Goal: Task Accomplishment & Management: Complete application form

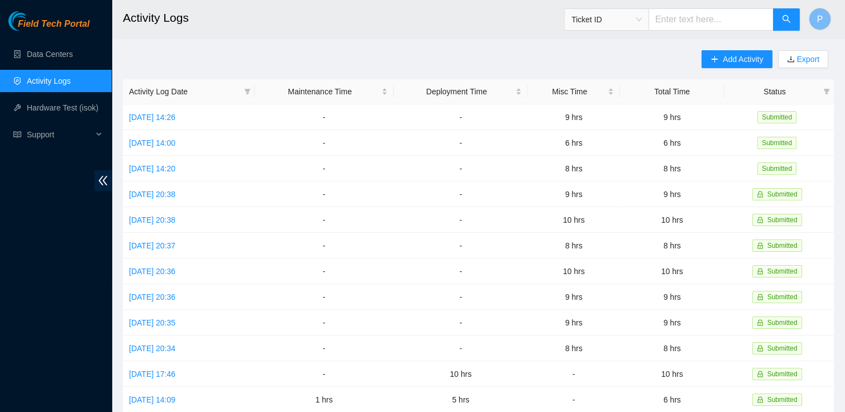
click at [67, 79] on link "Activity Logs" at bounding box center [49, 81] width 44 height 9
click at [723, 58] on span "Add Activity" at bounding box center [743, 59] width 40 height 12
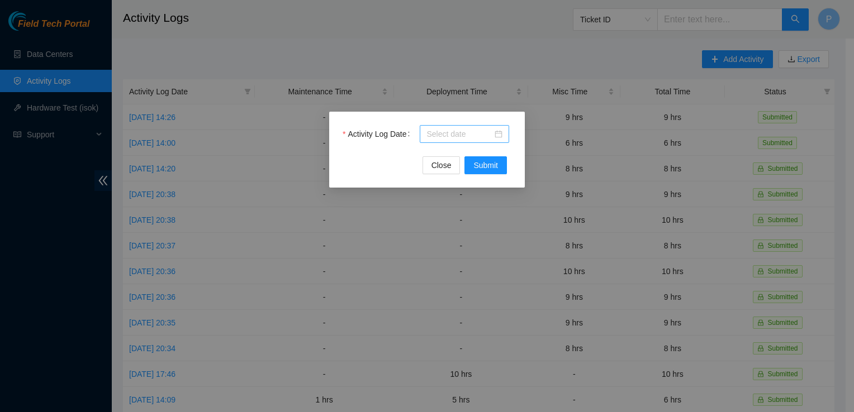
click at [449, 134] on input "Activity Log Date" at bounding box center [459, 134] width 66 height 12
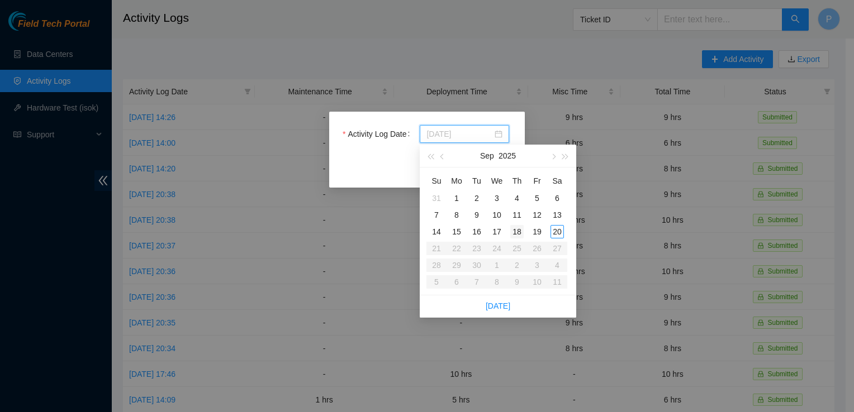
type input "[DATE]"
click at [518, 229] on div "18" at bounding box center [516, 231] width 13 height 13
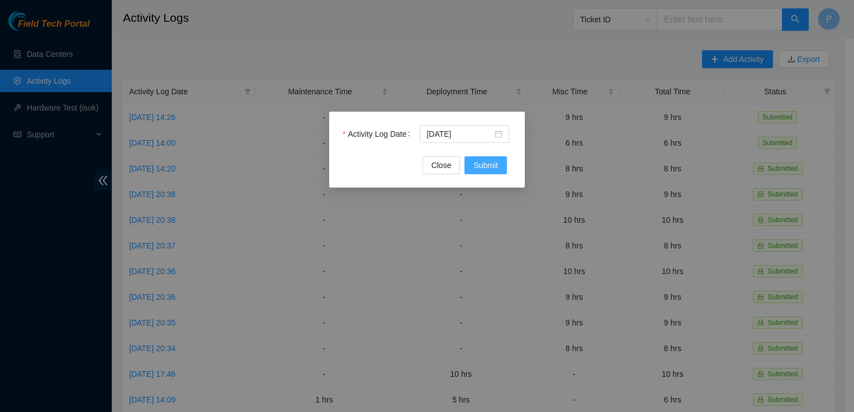
click at [482, 172] on button "Submit" at bounding box center [485, 165] width 42 height 18
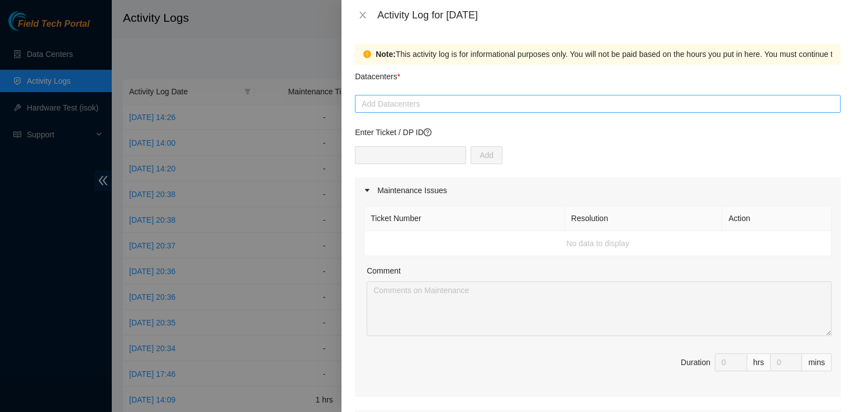
click at [409, 108] on div at bounding box center [598, 103] width 480 height 13
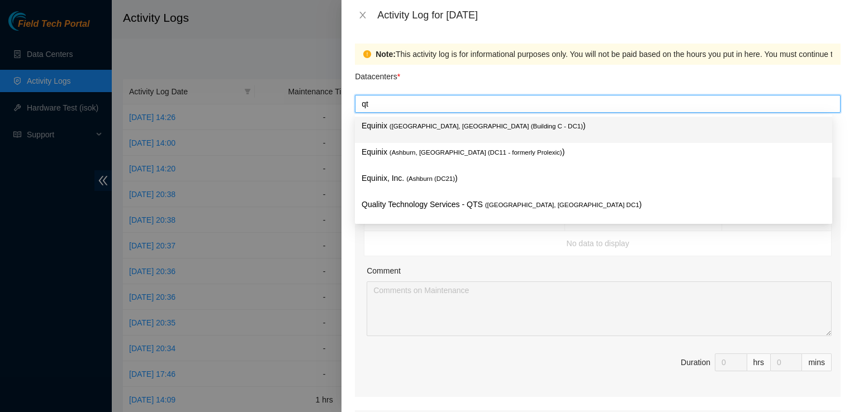
type input "qts"
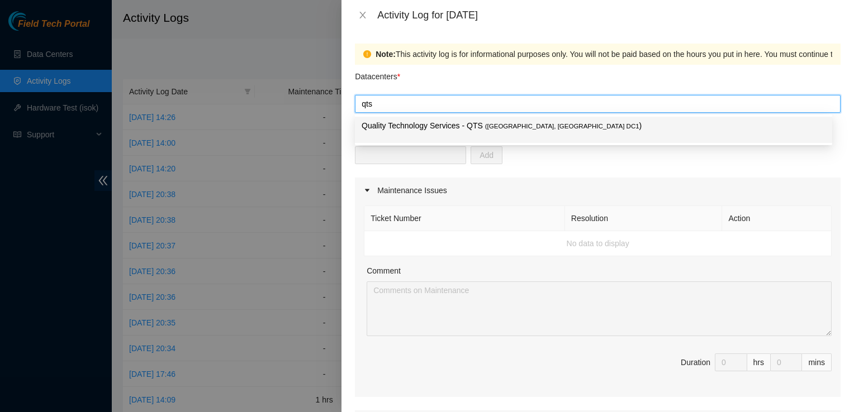
click at [458, 134] on div "Quality Technology Services - QTS ( Ashburn, VA DC1 )" at bounding box center [593, 130] width 464 height 21
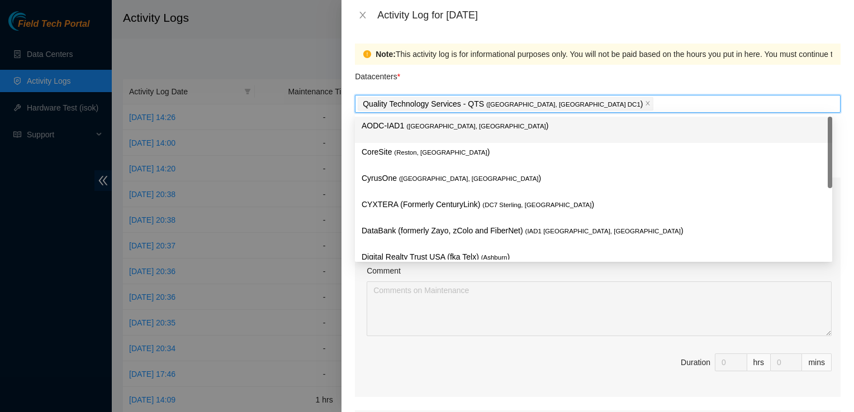
click at [839, 95] on div "Note: This activity log is for informational purposes only. You will not be pai…" at bounding box center [597, 221] width 512 height 382
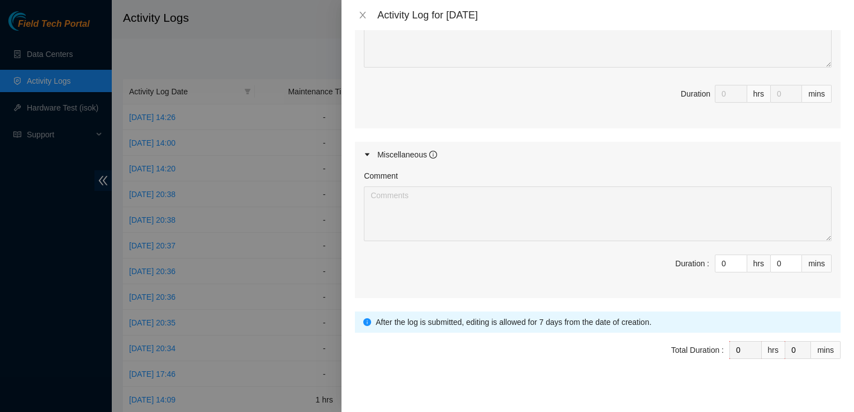
scroll to position [503, 0]
drag, startPoint x: 723, startPoint y: 256, endPoint x: 697, endPoint y: 253, distance: 26.4
click at [697, 254] on span "Duration : 0 hrs 0 mins" at bounding box center [598, 269] width 468 height 31
type input "1"
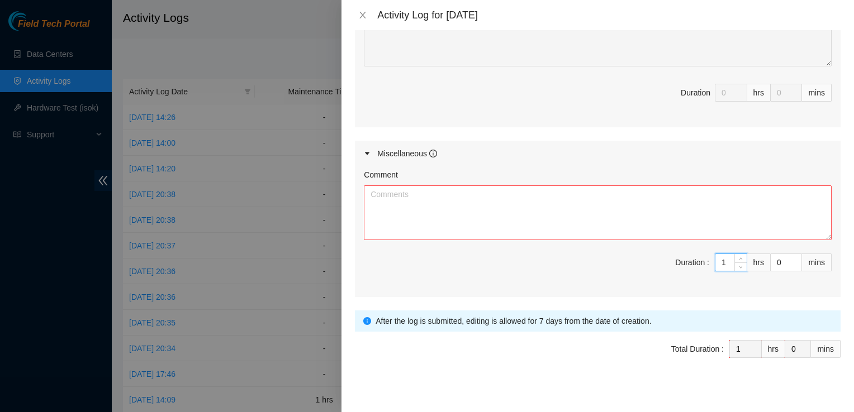
type input "10"
click at [645, 178] on div "Comment" at bounding box center [598, 177] width 468 height 17
click at [651, 200] on textarea "Comment" at bounding box center [598, 212] width 468 height 55
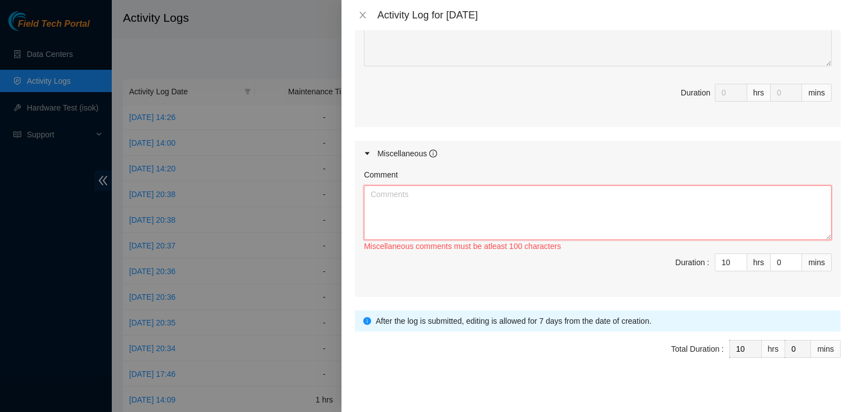
paste textarea "Hey Pat EOD Update [DATE] Relaxed cables unseared Unseated cables to take pictu…"
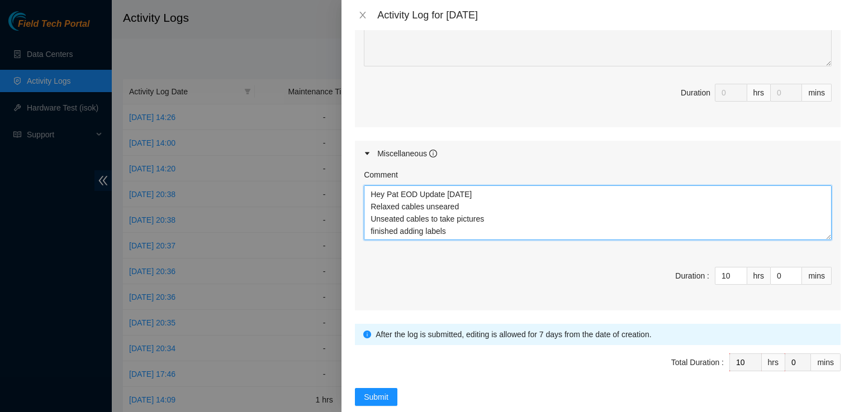
scroll to position [58, 0]
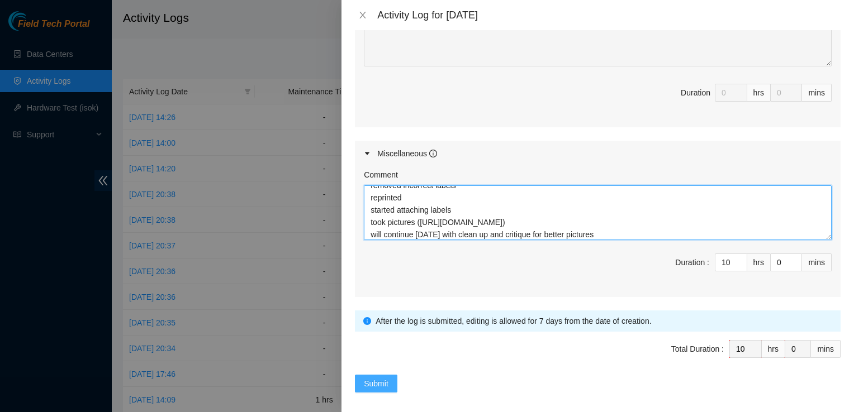
type textarea "Hey Pat EOD Update [DATE] Relaxed cables unseared Unseated cables to take pictu…"
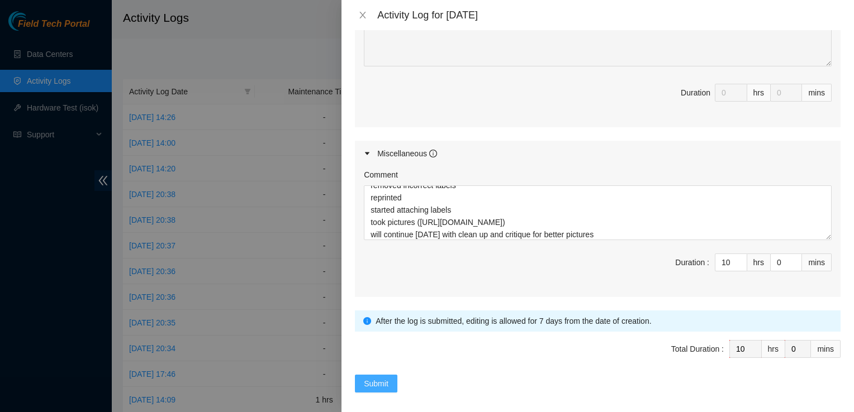
click at [369, 384] on span "Submit" at bounding box center [376, 384] width 25 height 12
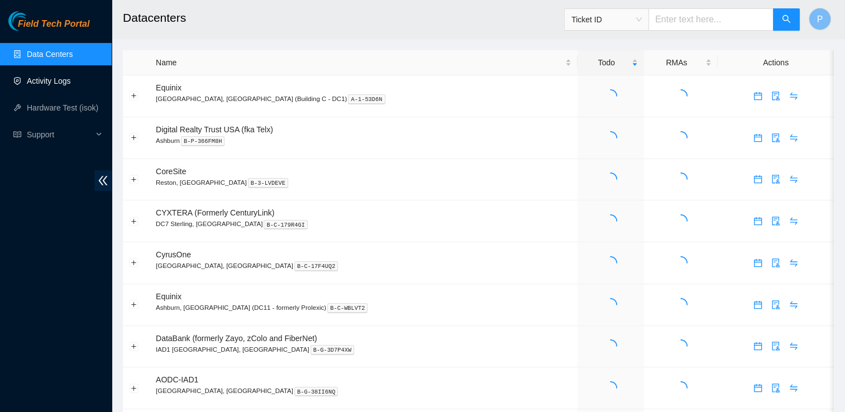
click at [58, 85] on link "Activity Logs" at bounding box center [49, 81] width 44 height 9
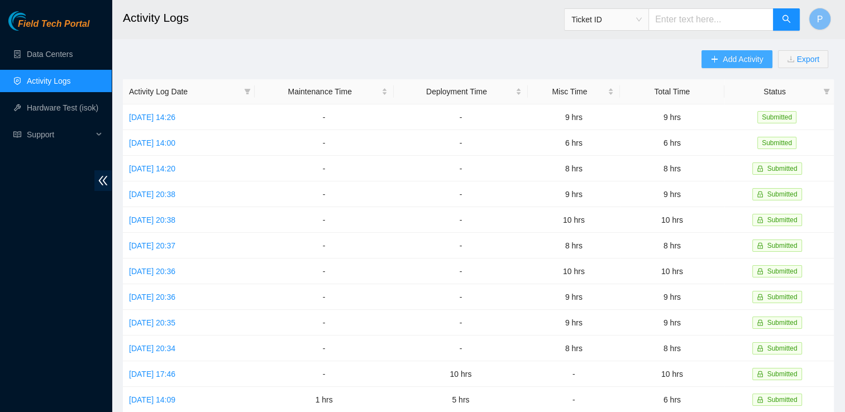
click at [744, 56] on span "Add Activity" at bounding box center [743, 59] width 40 height 12
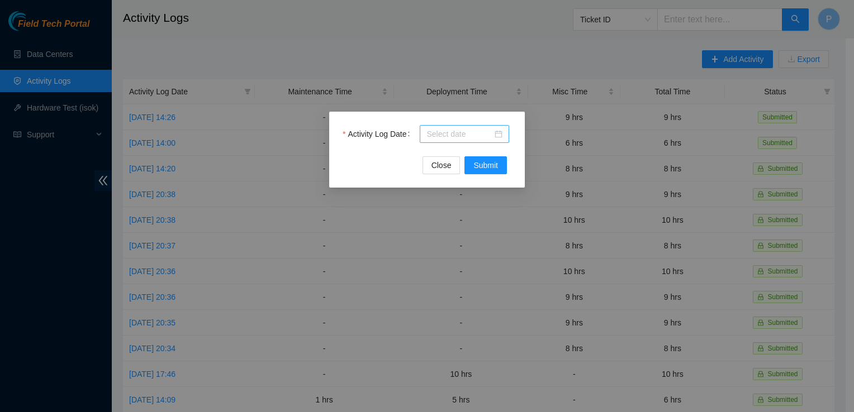
click at [494, 135] on div at bounding box center [464, 134] width 76 height 12
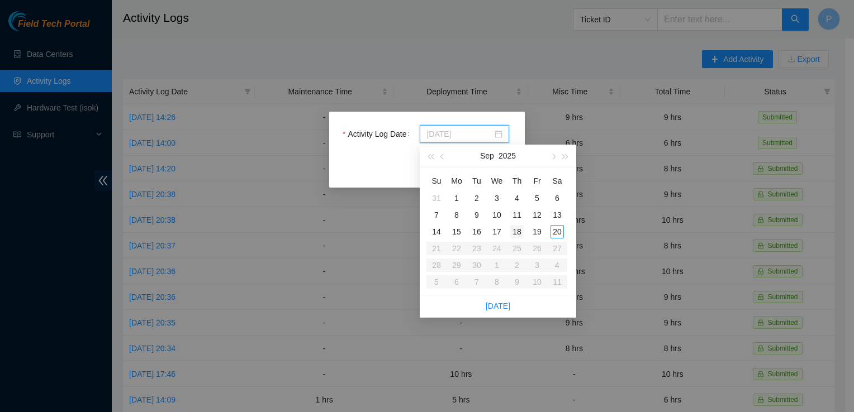
type input "[DATE]"
click at [515, 234] on div "18" at bounding box center [516, 231] width 13 height 13
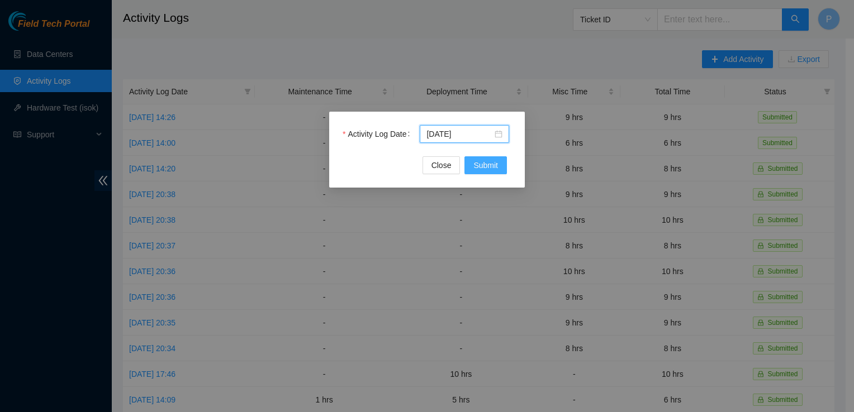
click at [499, 172] on button "Submit" at bounding box center [485, 165] width 42 height 18
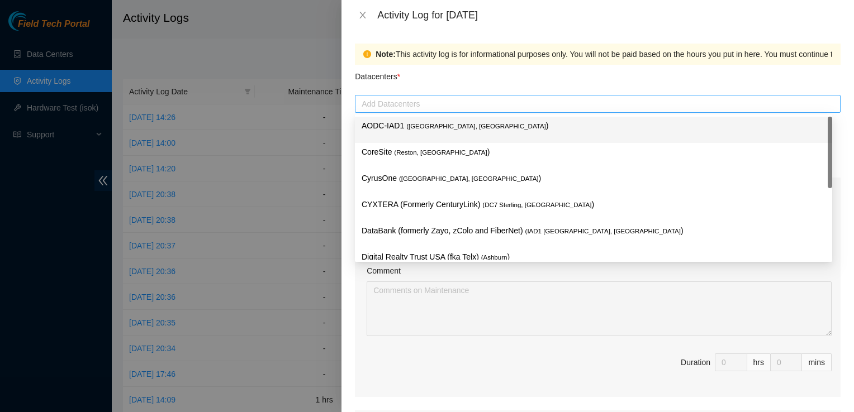
click at [658, 97] on div at bounding box center [598, 103] width 480 height 13
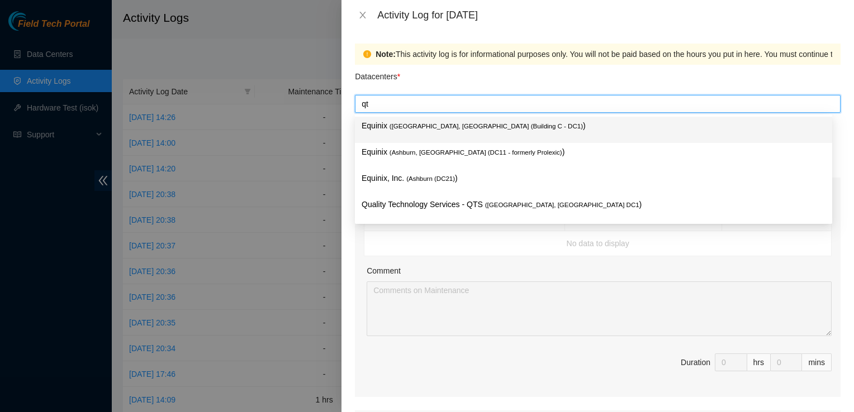
type input "qts"
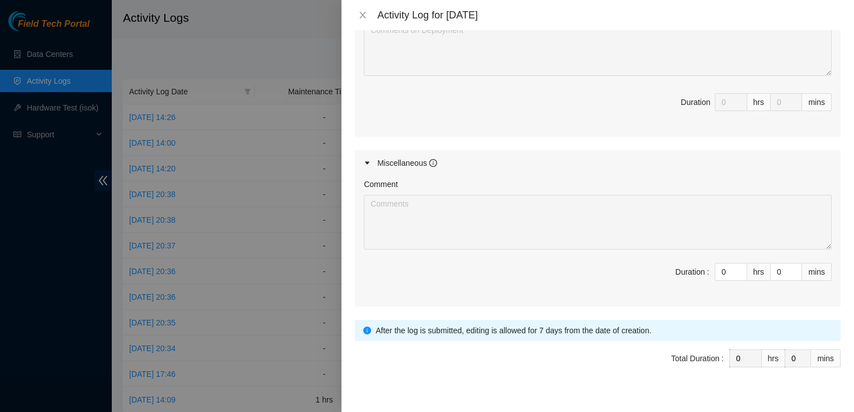
scroll to position [507, 0]
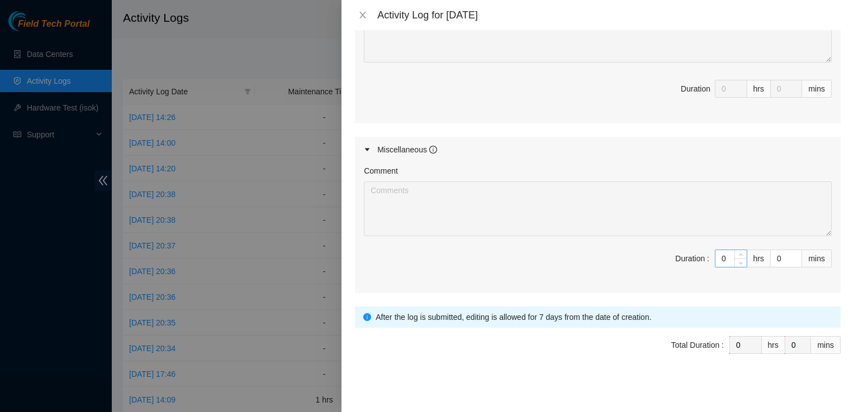
click at [723, 255] on input "0" at bounding box center [730, 258] width 31 height 17
type input "1"
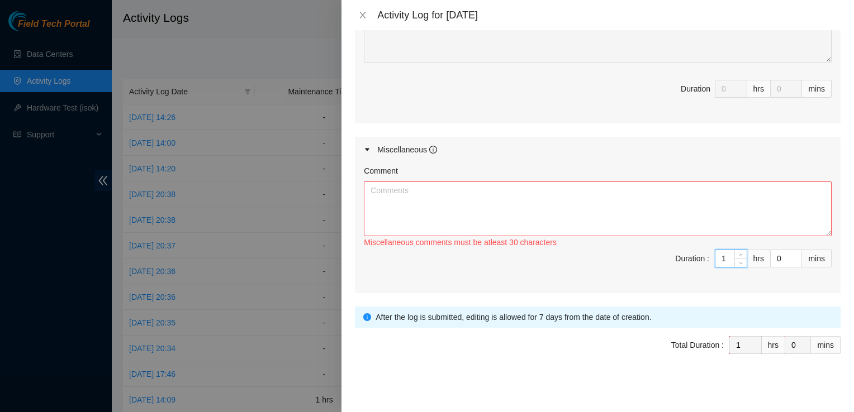
type input "10"
click at [718, 222] on textarea "Comment" at bounding box center [598, 209] width 468 height 55
paste textarea "Hey Pat EOD Update [DATE] Relaxed cables unseared Unseated cables to take pictu…"
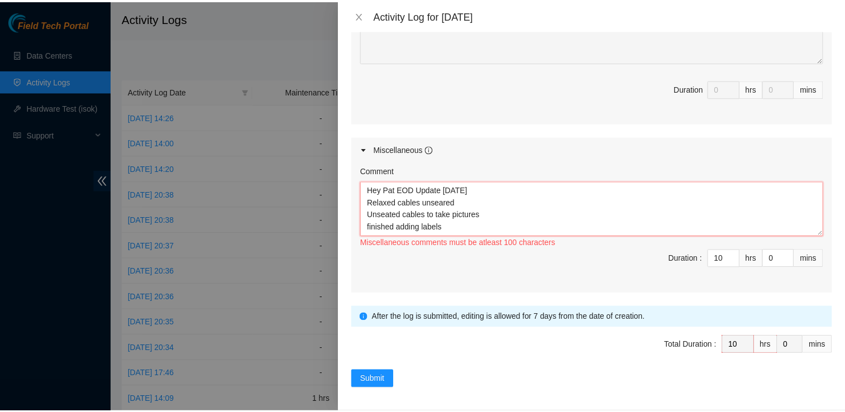
scroll to position [58, 0]
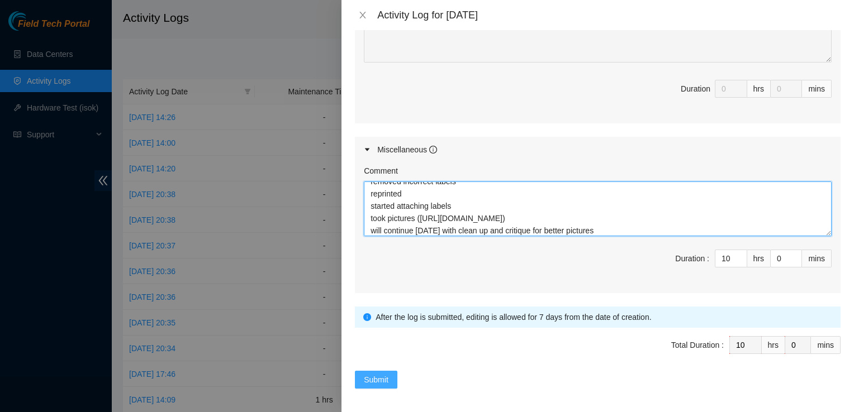
type textarea "Hey Pat EOD Update [DATE] Relaxed cables unseared Unseated cables to take pictu…"
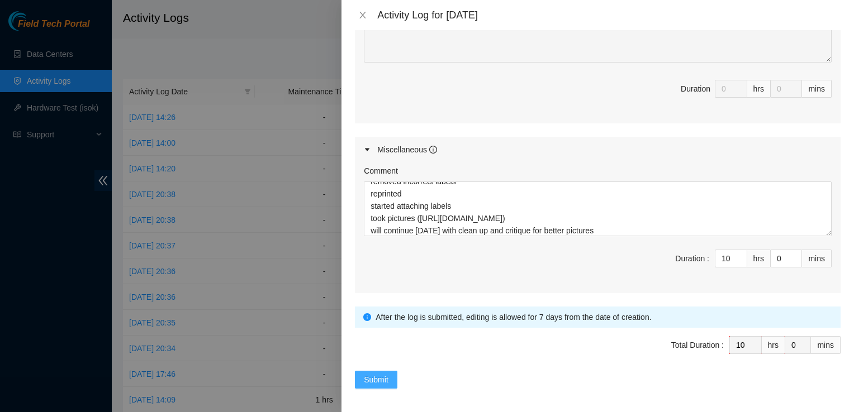
click at [392, 371] on button "Submit" at bounding box center [376, 380] width 42 height 18
